Goal: Task Accomplishment & Management: Manage account settings

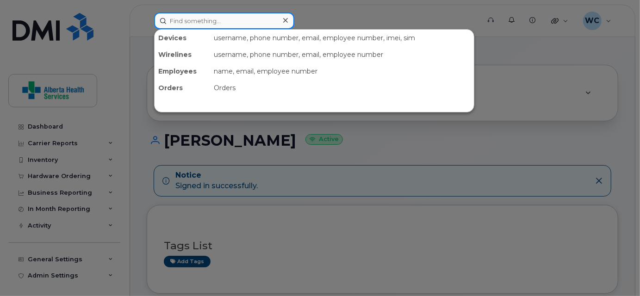
click at [239, 23] on input at bounding box center [224, 20] width 140 height 17
paste input "5872021444"
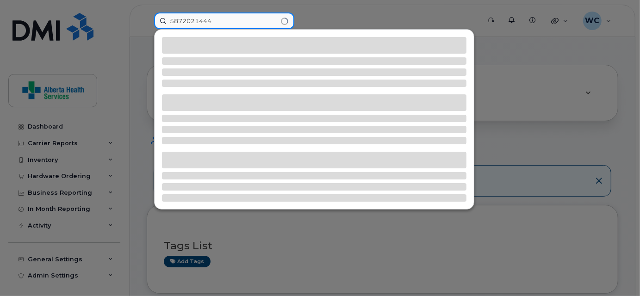
type input "5872021444"
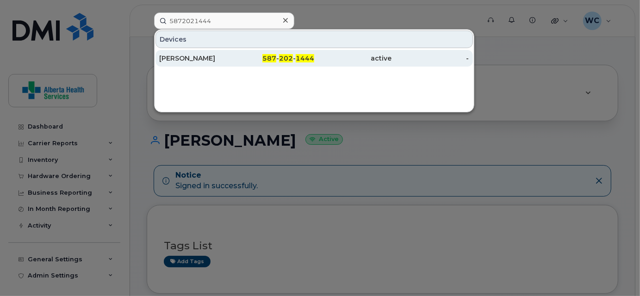
click at [222, 60] on div "Natasha Lockard" at bounding box center [197, 58] width 77 height 9
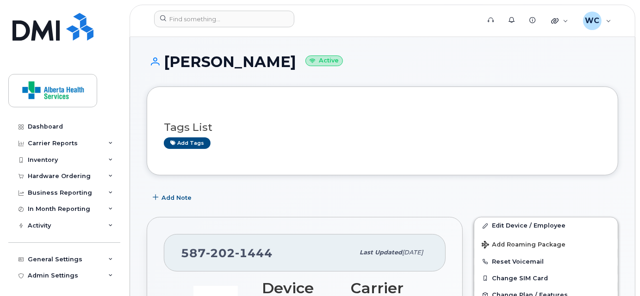
drag, startPoint x: 165, startPoint y: 67, endPoint x: 296, endPoint y: 77, distance: 131.3
click at [296, 77] on div "Natasha Lockard Active" at bounding box center [382, 70] width 471 height 33
copy h1 "[PERSON_NAME]"
click at [462, 124] on h3 "Tags List" at bounding box center [382, 128] width 437 height 12
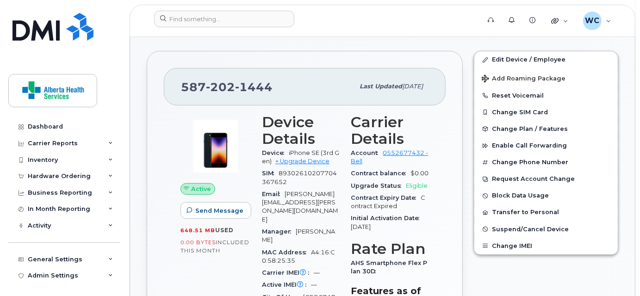
scroll to position [168, 0]
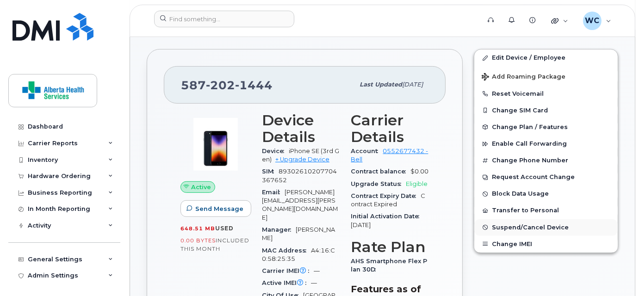
click at [531, 225] on span "Suspend/Cancel Device" at bounding box center [530, 227] width 77 height 7
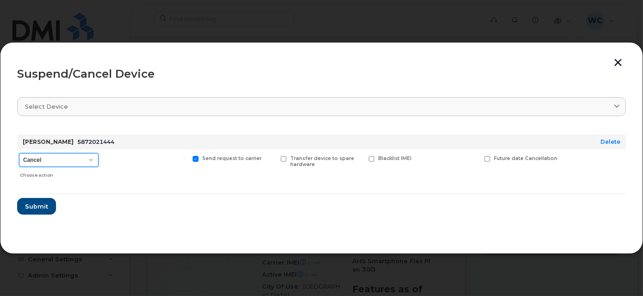
click at [59, 153] on select "Cancel Suspend - Extend Suspension Suspend - Reduced Rate Suspend - Full Rate S…" at bounding box center [59, 160] width 80 height 14
select select "[object Object]"
click at [19, 153] on select "Cancel Suspend - Extend Suspension Suspend - Reduced Rate Suspend - Full Rate S…" at bounding box center [59, 160] width 80 height 14
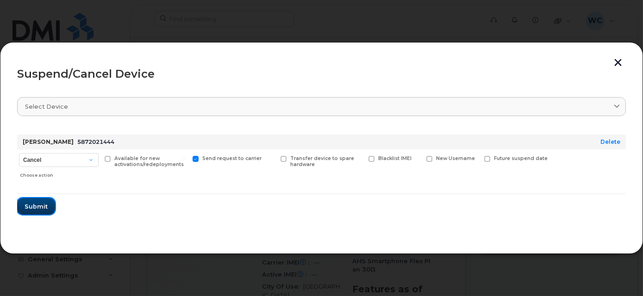
click at [38, 204] on span "Submit" at bounding box center [36, 206] width 23 height 9
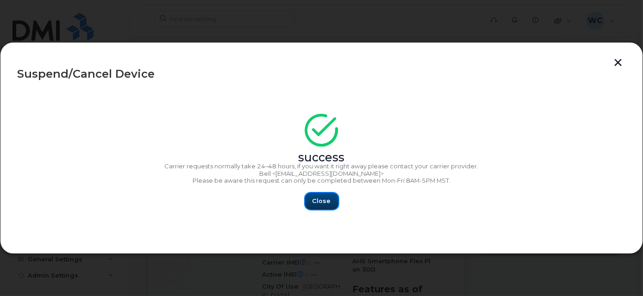
click at [323, 206] on button "Close" at bounding box center [321, 201] width 33 height 17
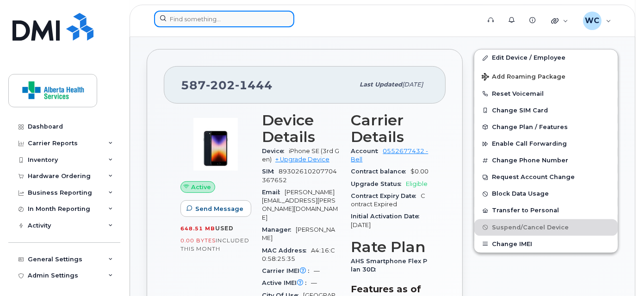
click at [211, 16] on input at bounding box center [224, 19] width 140 height 17
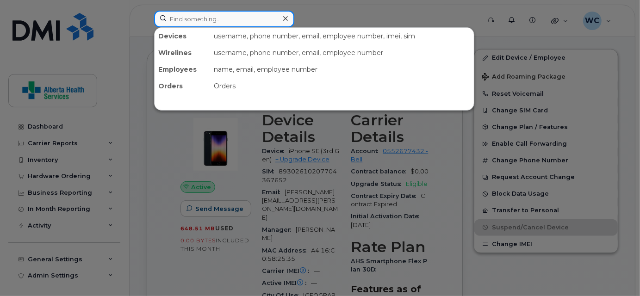
paste input "5873373511"
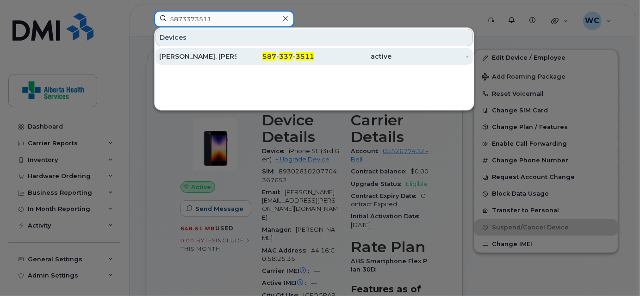
type input "5873373511"
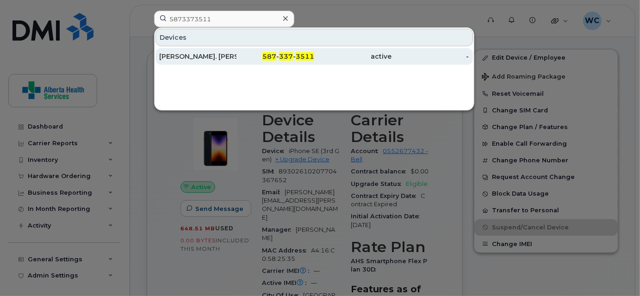
click at [239, 57] on div "587 - 337 - 3511" at bounding box center [274, 56] width 77 height 9
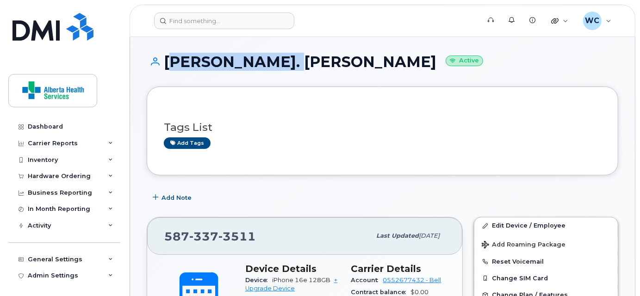
drag, startPoint x: 273, startPoint y: 62, endPoint x: 165, endPoint y: 56, distance: 108.4
click at [165, 56] on h1 "Helen. Funnell Active" at bounding box center [382, 62] width 471 height 16
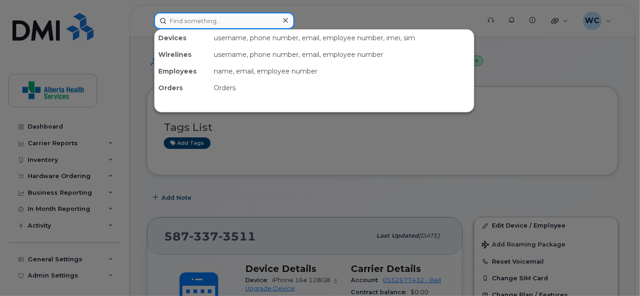
click at [171, 25] on input at bounding box center [224, 20] width 140 height 17
paste input "5879307741"
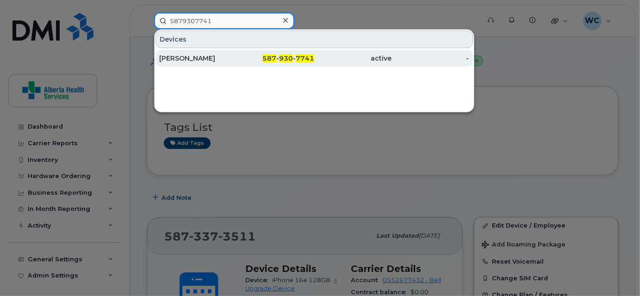
type input "5879307741"
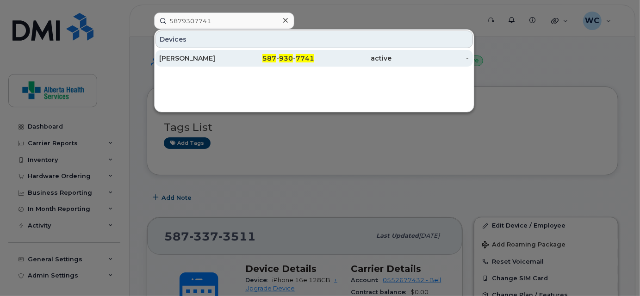
click at [193, 58] on div "Lina Jahnke" at bounding box center [197, 58] width 77 height 9
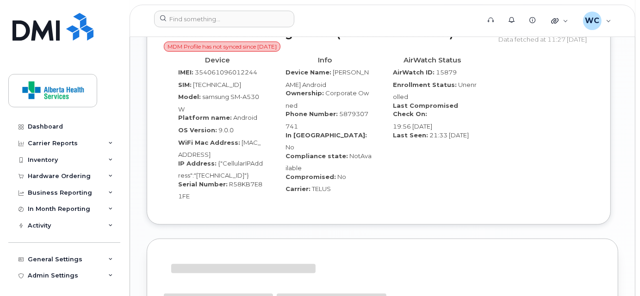
scroll to position [799, 0]
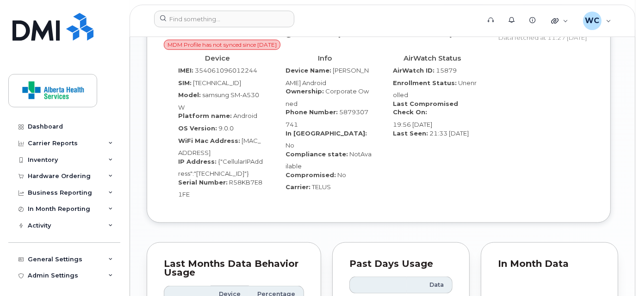
click at [225, 9] on header "Support Alerts Knowledge Base Quicklinks Suspend / Cancel Device Change SIM Car…" at bounding box center [383, 21] width 506 height 32
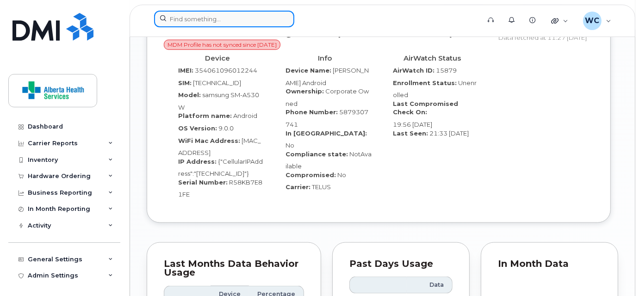
click at [225, 13] on input at bounding box center [224, 19] width 140 height 17
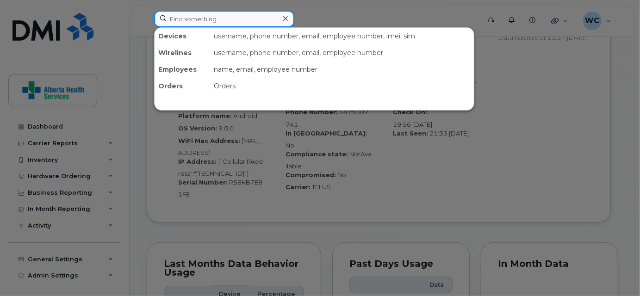
paste input "7808213163"
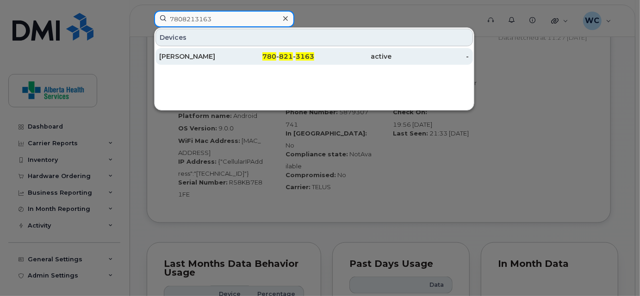
type input "7808213163"
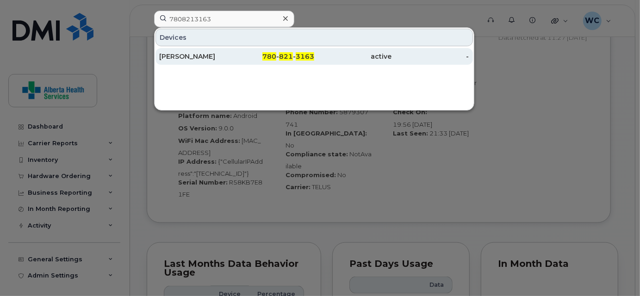
click at [266, 54] on span "780" at bounding box center [269, 56] width 14 height 8
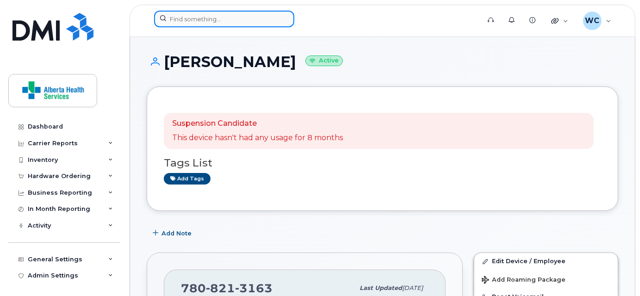
drag, startPoint x: 176, startPoint y: 19, endPoint x: 183, endPoint y: 19, distance: 7.0
click at [176, 19] on input at bounding box center [224, 19] width 140 height 17
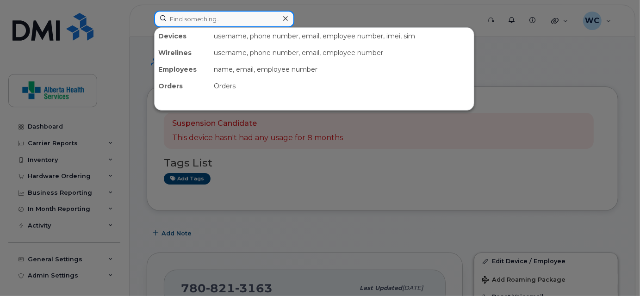
paste input "[PHONE_NUMBER]"
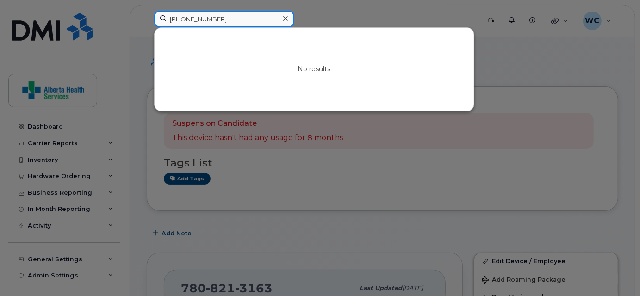
drag, startPoint x: 243, startPoint y: 19, endPoint x: -2, endPoint y: -9, distance: 246.3
paste input "4044"
paste input "6235230"
type input "7806235230"
